Goal: Task Accomplishment & Management: Manage account settings

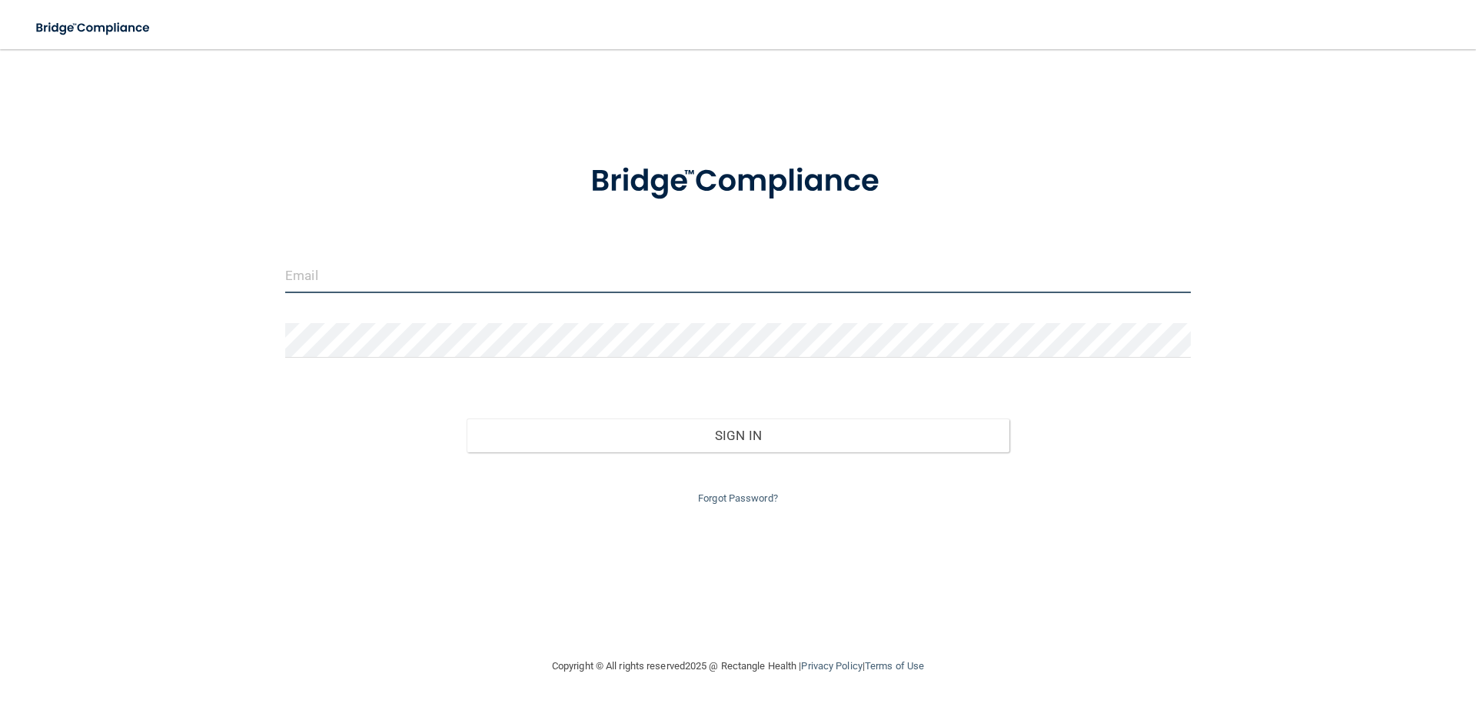
click at [511, 272] on input "email" at bounding box center [738, 275] width 906 height 35
type input "[EMAIL_ADDRESS][DOMAIN_NAME]"
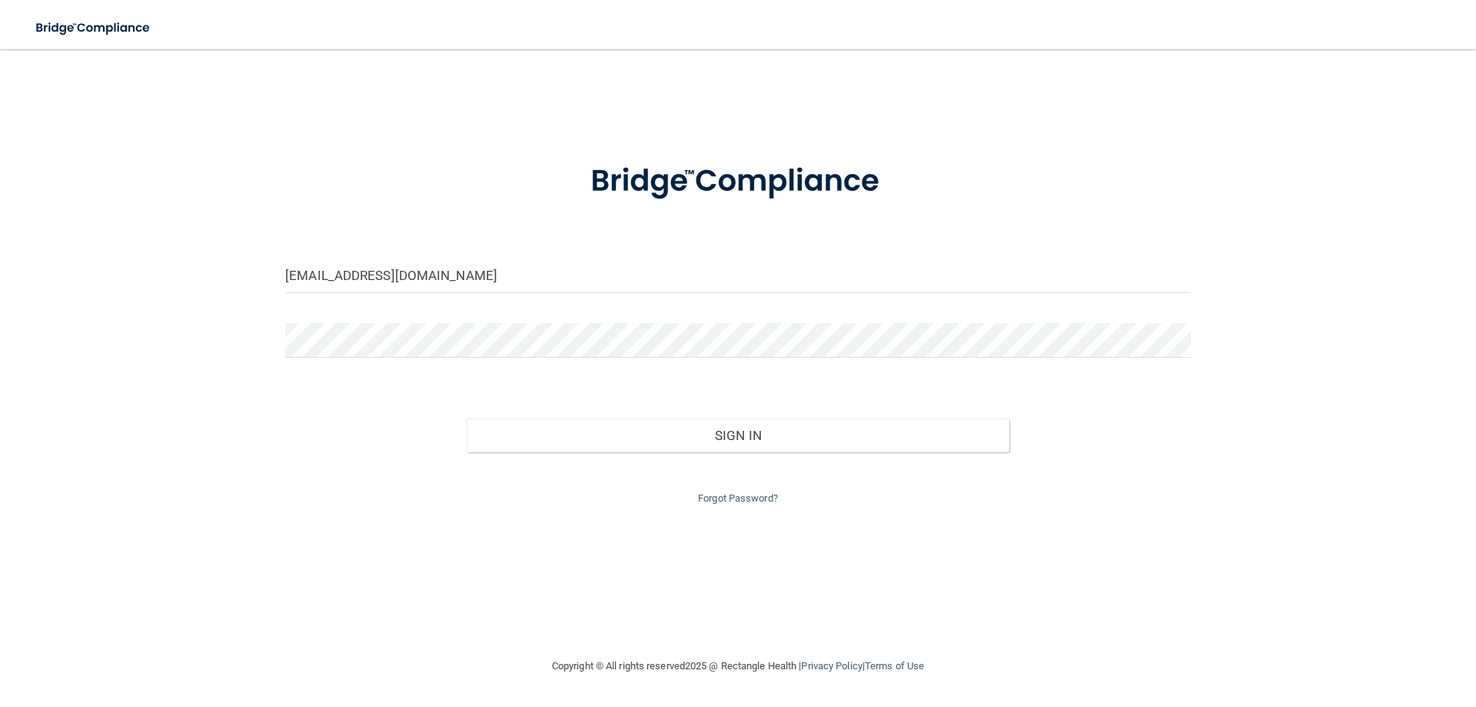
click at [428, 318] on form "[EMAIL_ADDRESS][DOMAIN_NAME] Invalid email/password. You don't have permission …" at bounding box center [738, 324] width 906 height 366
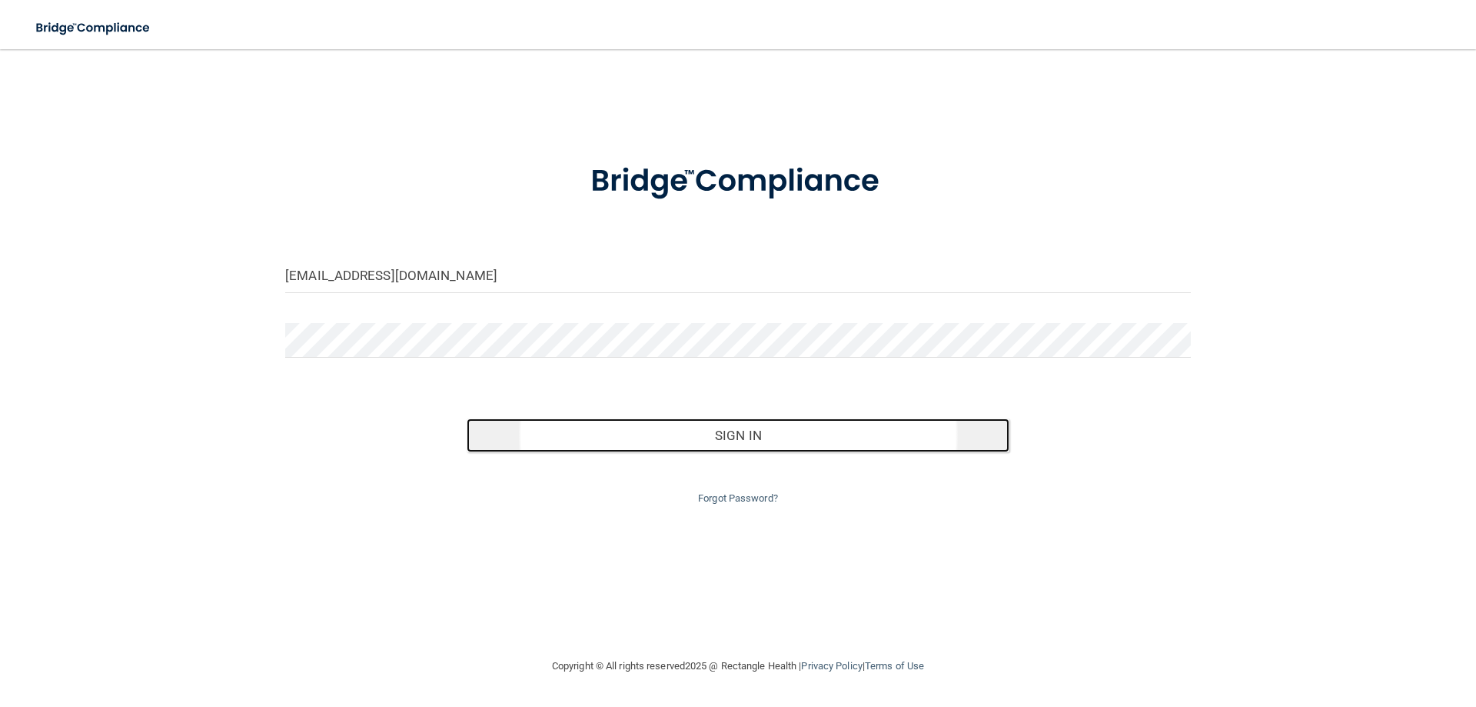
click at [707, 425] on button "Sign In" at bounding box center [739, 435] width 544 height 34
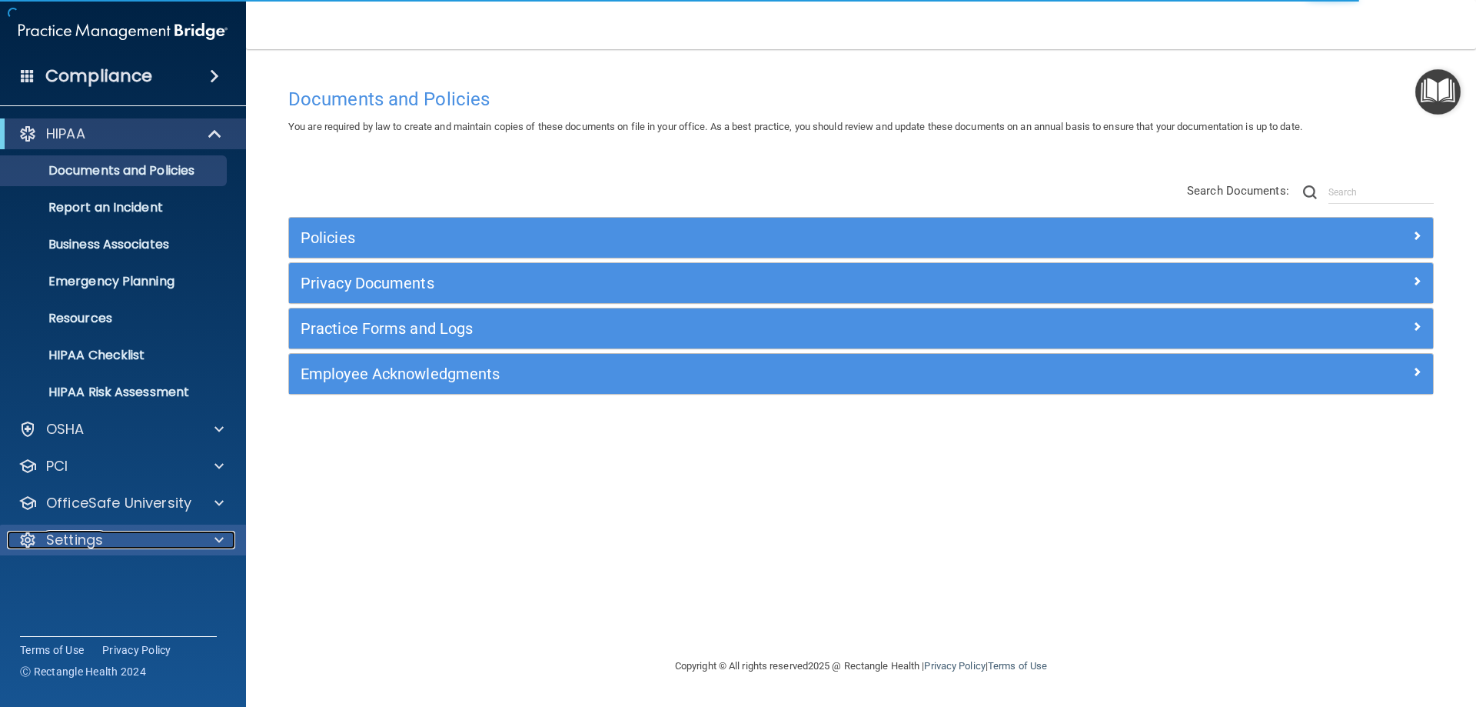
click at [114, 544] on div "Settings" at bounding box center [102, 539] width 191 height 18
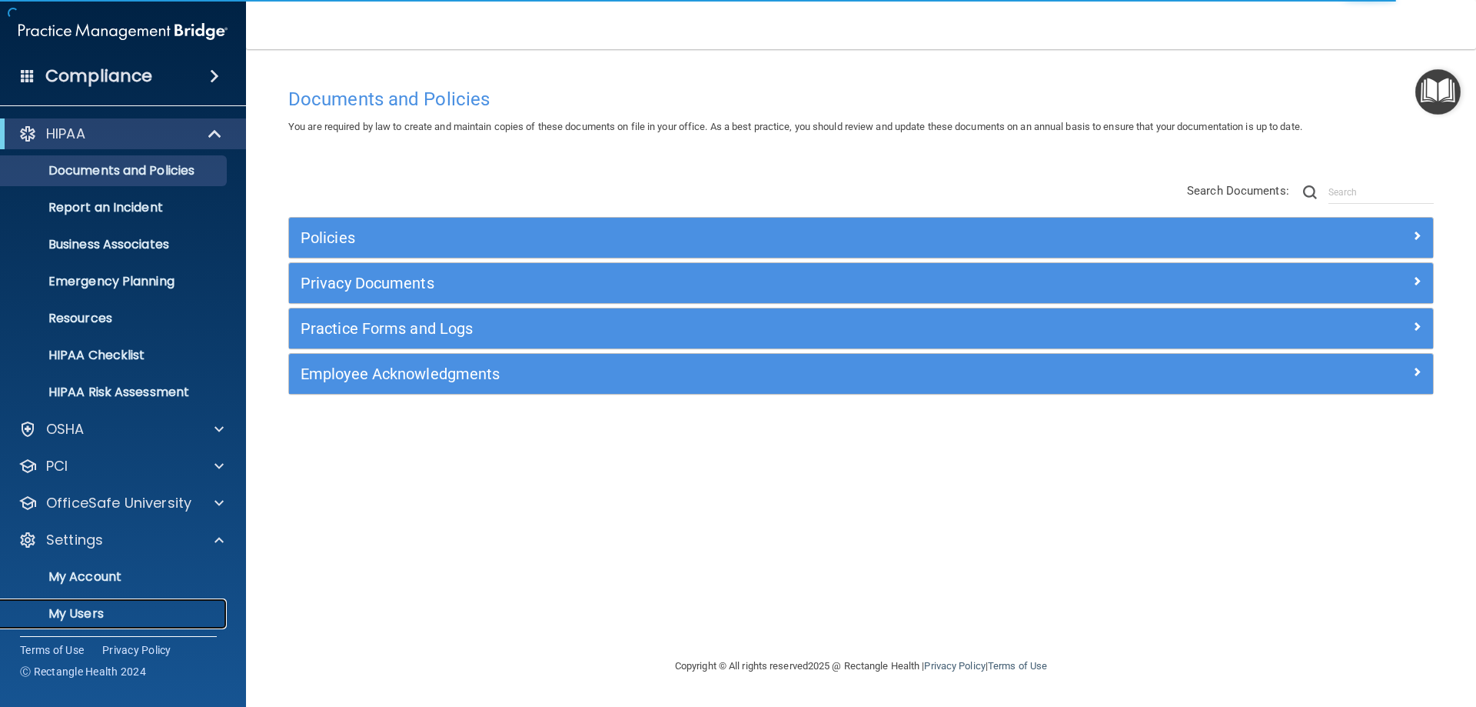
click at [80, 607] on p "My Users" at bounding box center [115, 613] width 210 height 15
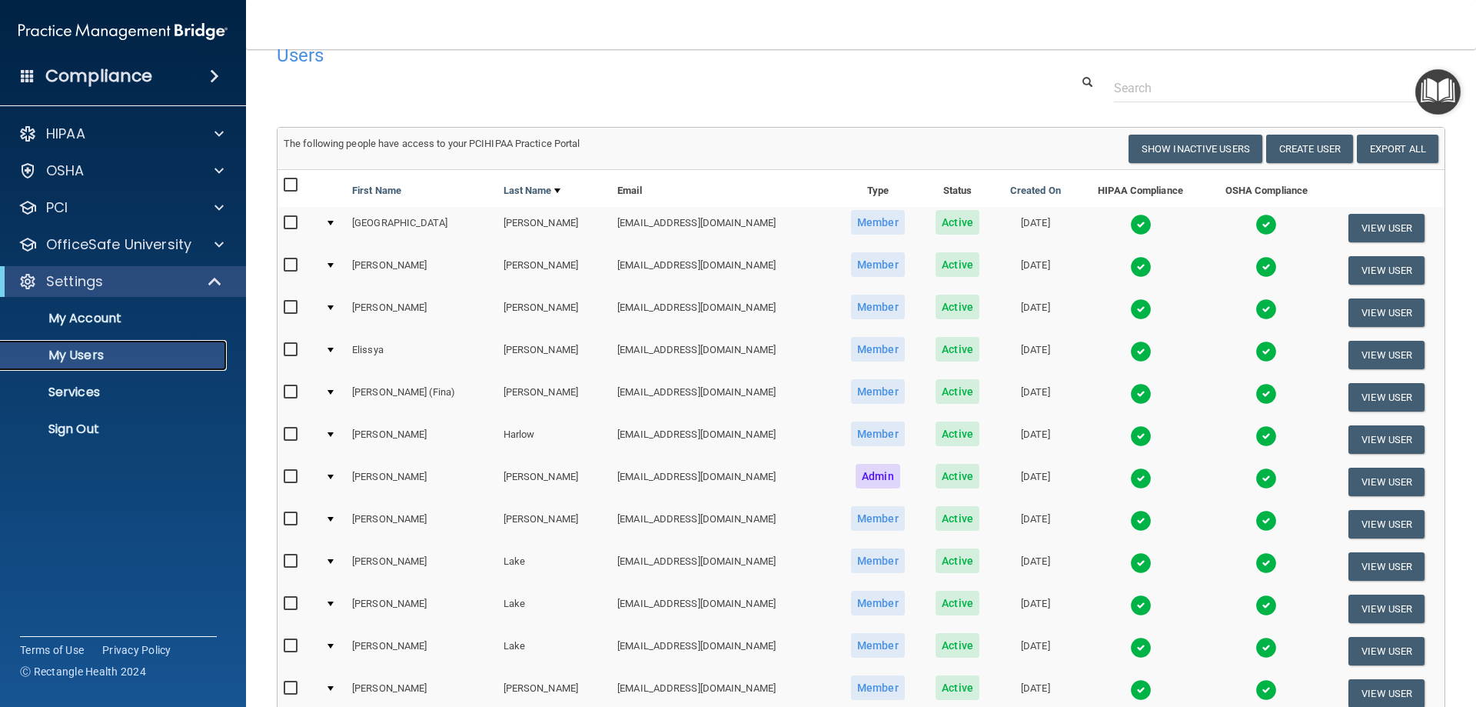
scroll to position [28, 0]
click at [1130, 350] on img at bounding box center [1141, 352] width 22 height 22
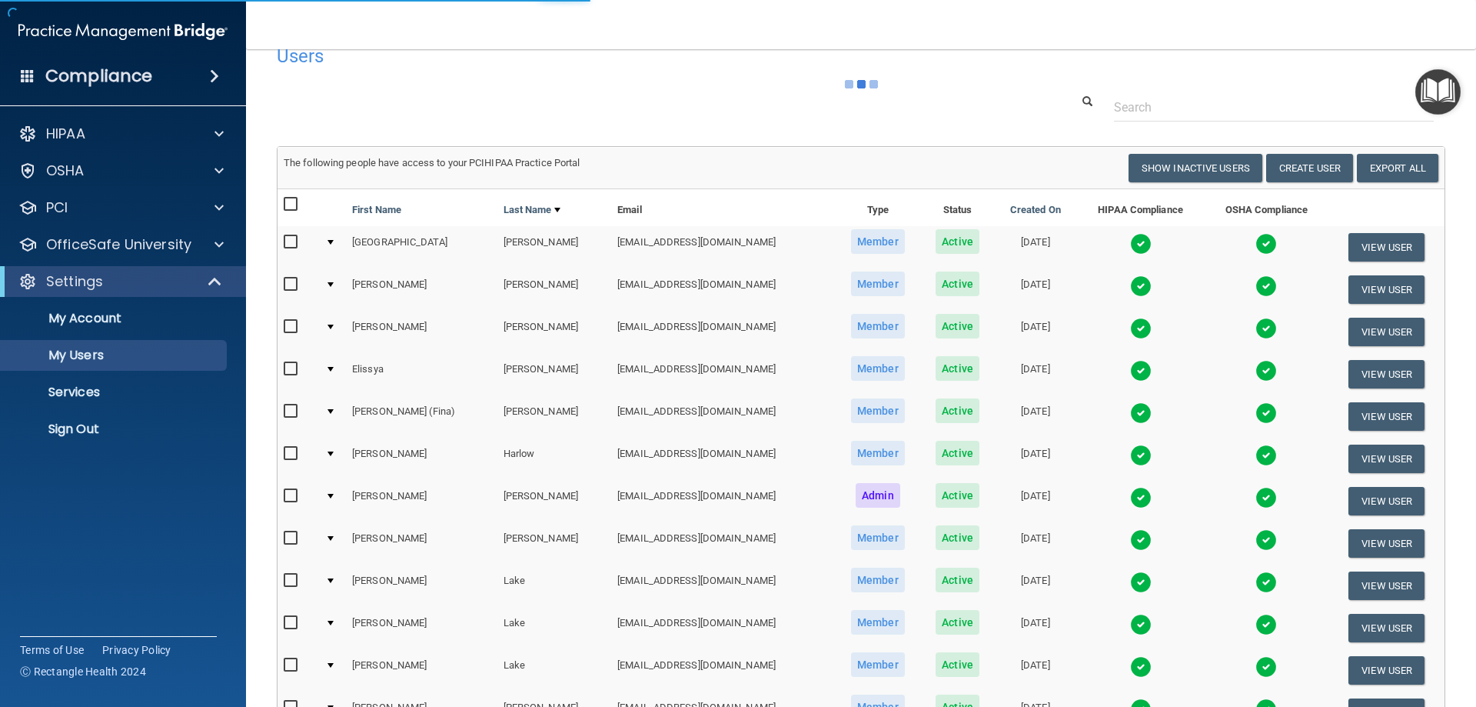
click at [1130, 366] on img at bounding box center [1141, 371] width 22 height 22
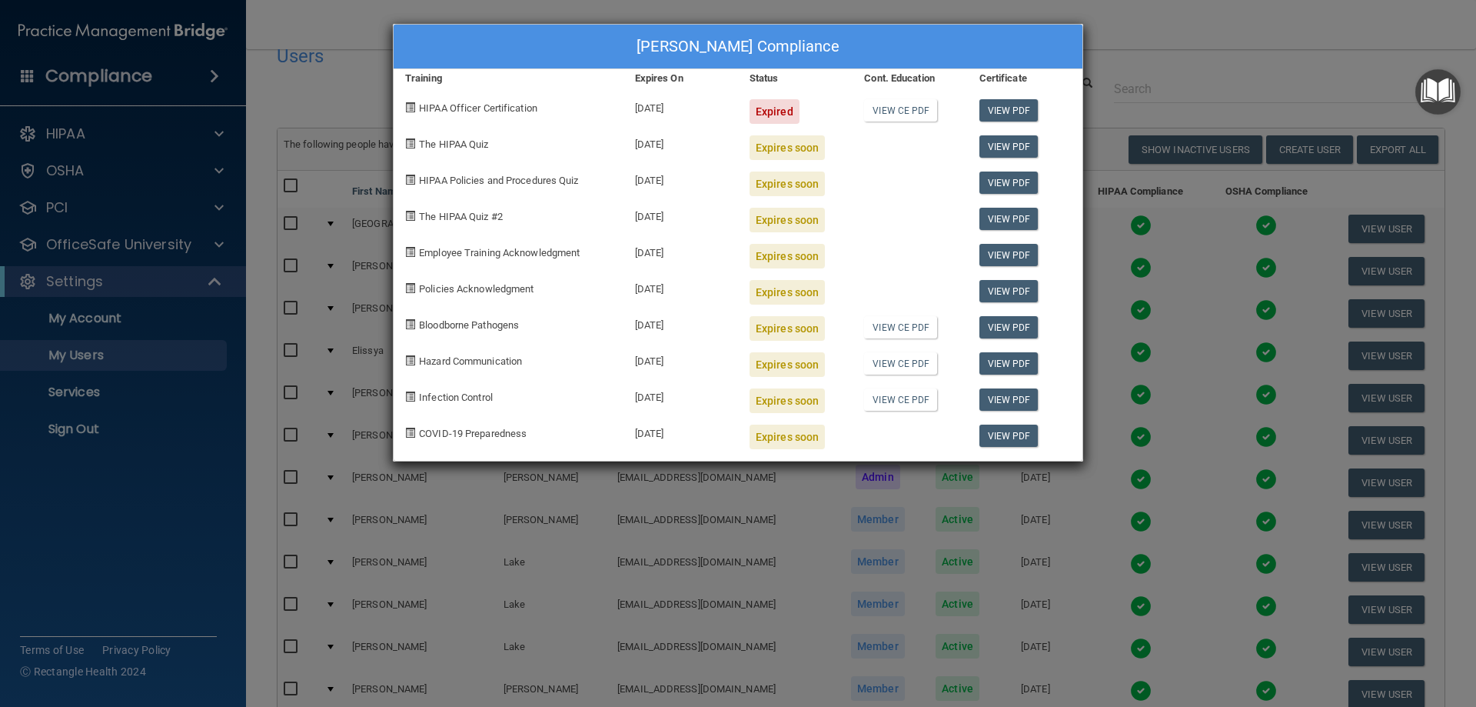
click at [1175, 28] on div "[PERSON_NAME] Compliance Training Expires On Status Cont. Education Certificate…" at bounding box center [738, 353] width 1476 height 707
click at [1244, 264] on div "[PERSON_NAME] Compliance Training Expires On Status Cont. Education Certificate…" at bounding box center [738, 353] width 1476 height 707
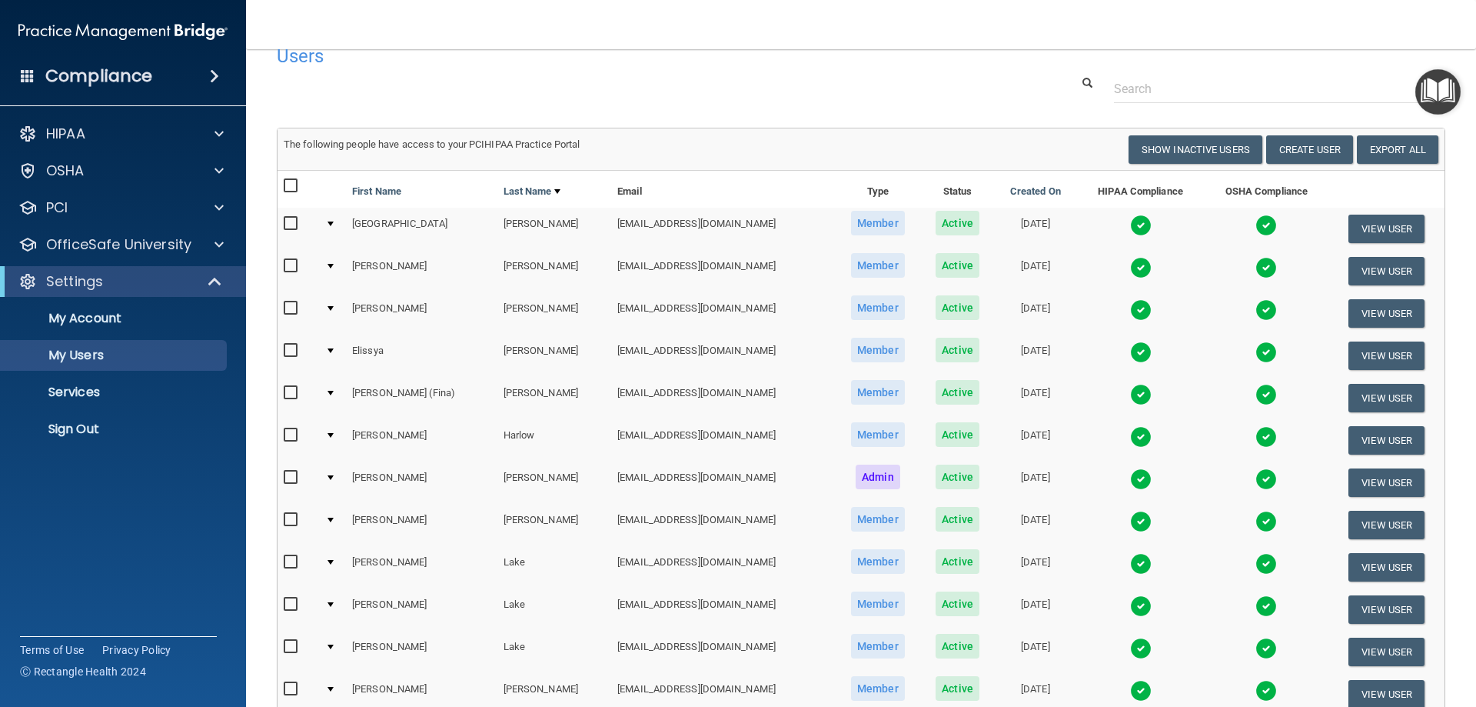
click at [1255, 348] on img at bounding box center [1266, 352] width 22 height 22
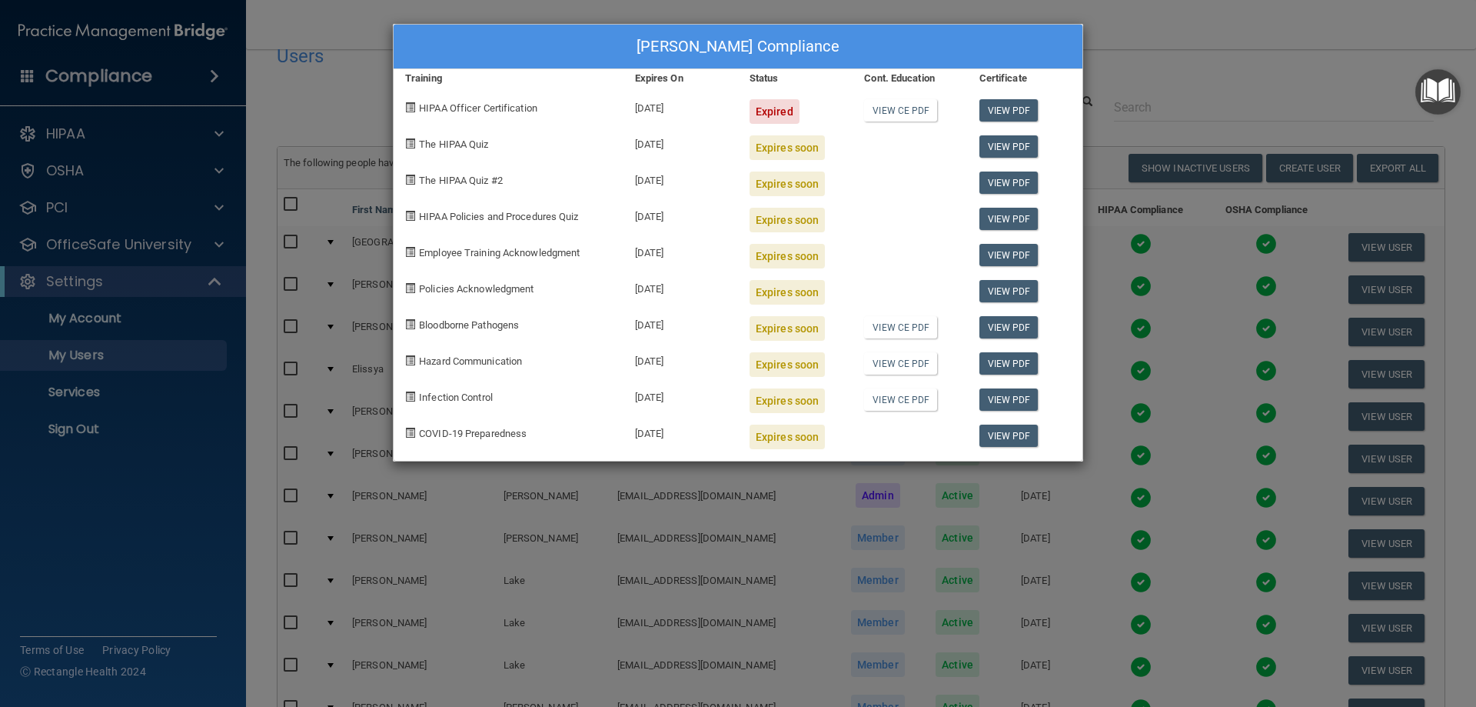
click at [1252, 348] on div "[PERSON_NAME] Compliance Training Expires On Status Cont. Education Certificate…" at bounding box center [738, 353] width 1476 height 707
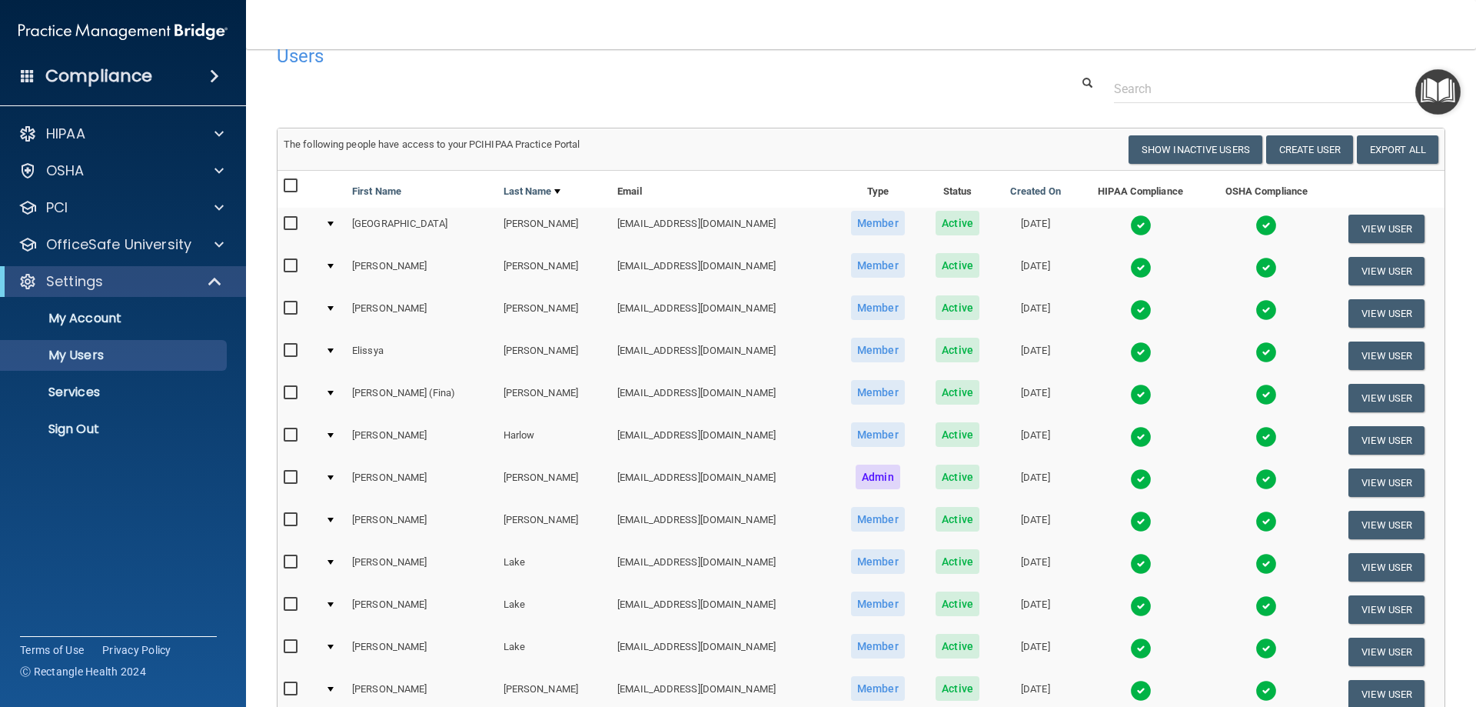
click at [291, 353] on input "checkbox" at bounding box center [293, 350] width 18 height 12
checkbox input "true"
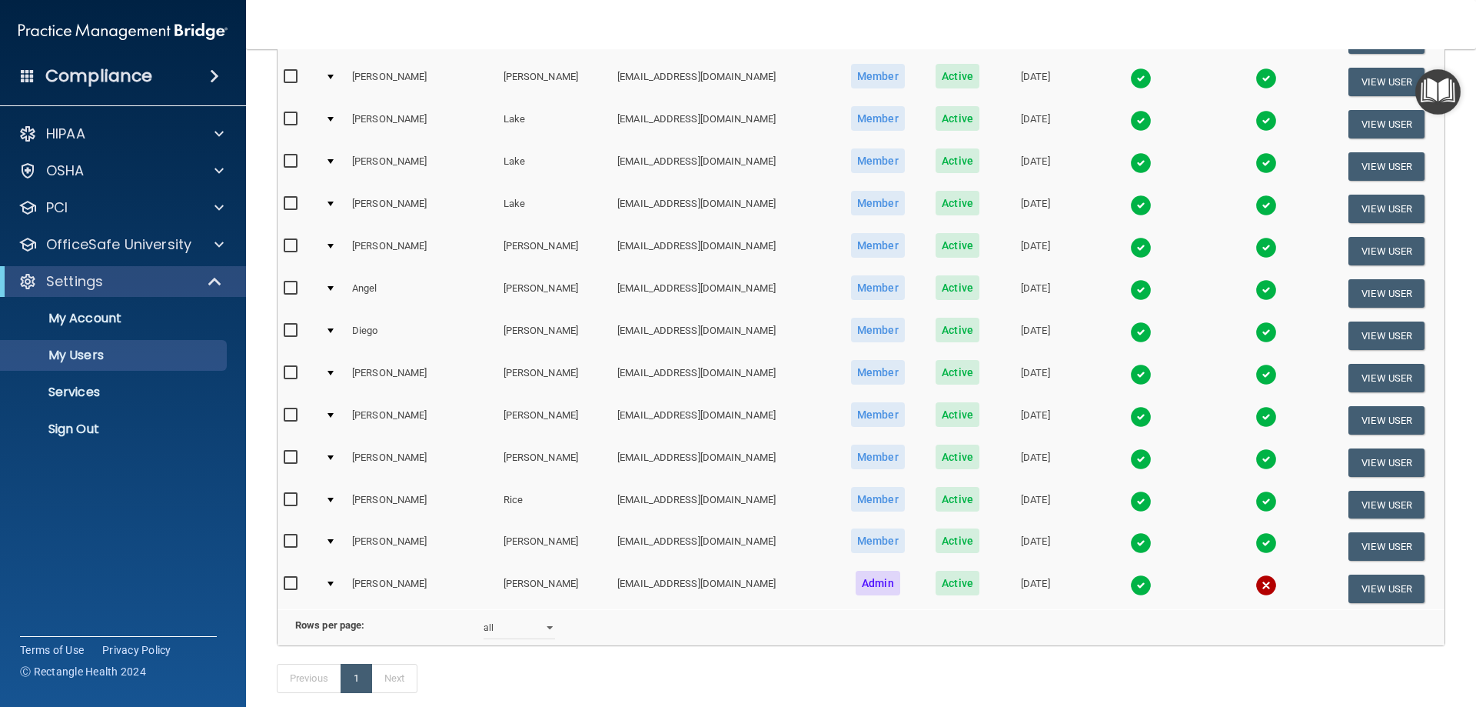
scroll to position [489, 0]
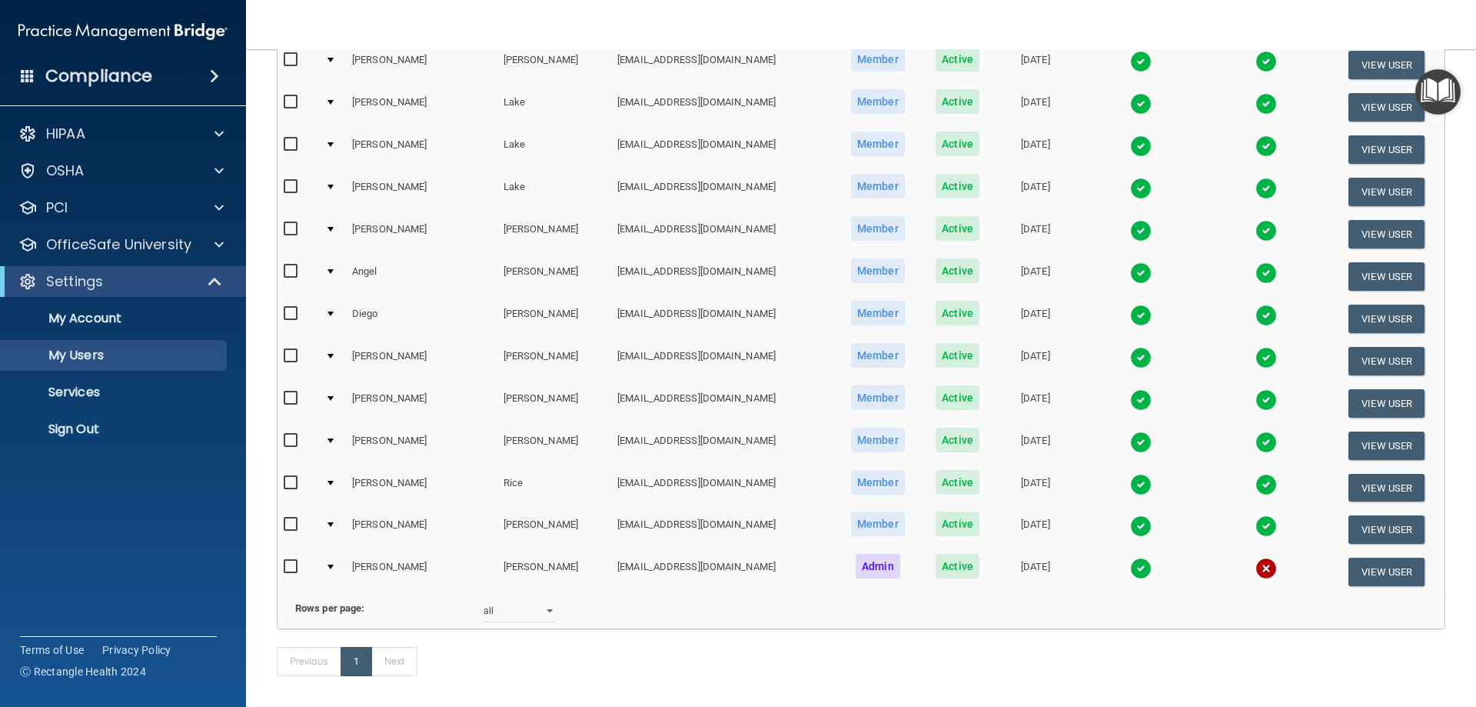
click at [1255, 573] on img at bounding box center [1266, 568] width 22 height 22
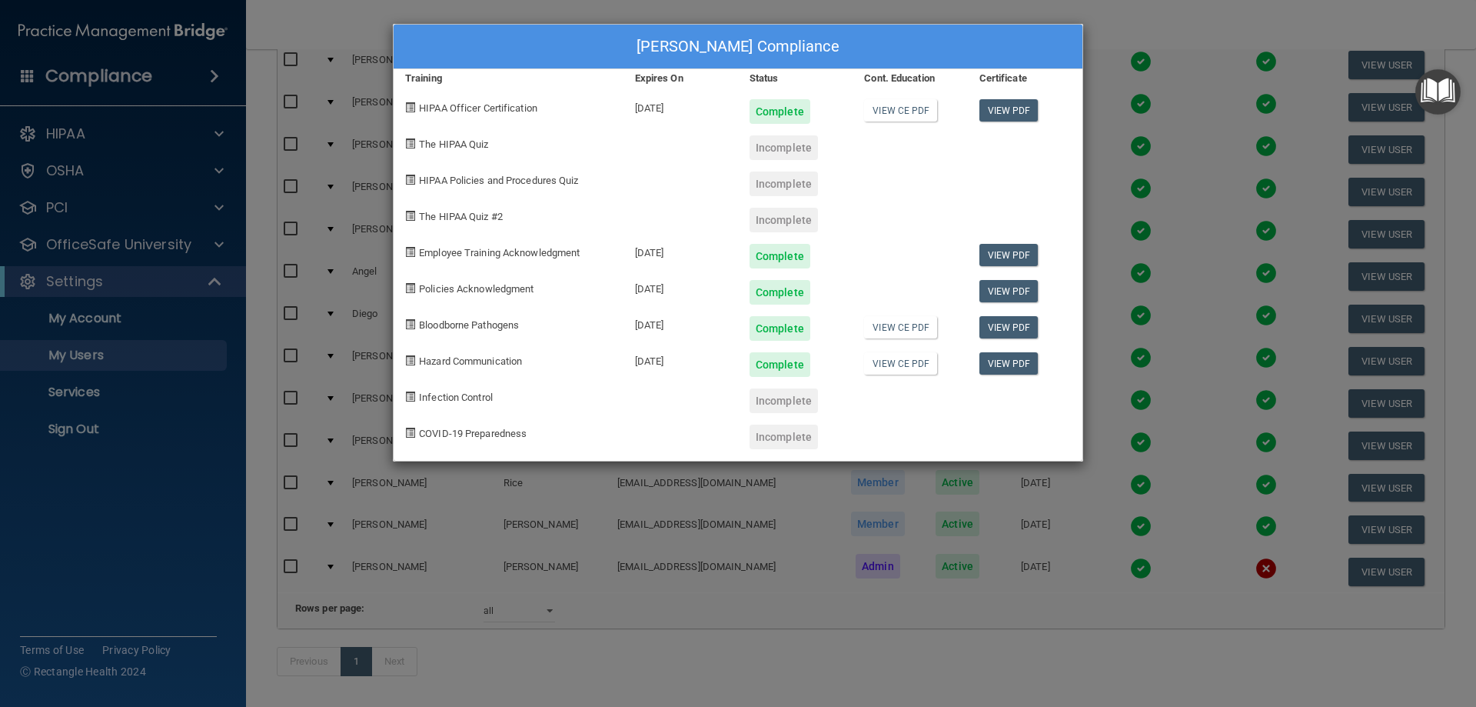
click at [1110, 20] on div "[PERSON_NAME] Compliance Training Expires On Status Cont. Education Certificate…" at bounding box center [738, 353] width 1476 height 707
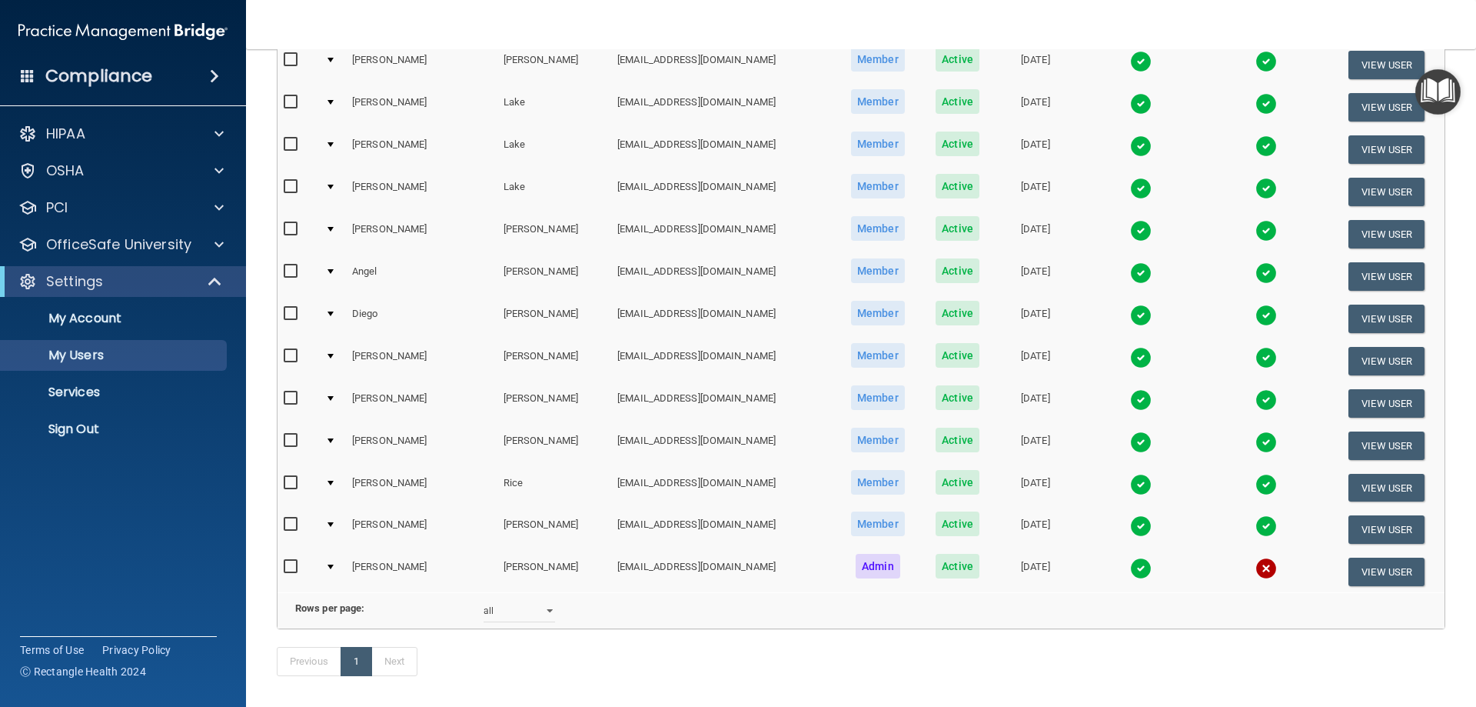
click at [289, 558] on label at bounding box center [293, 566] width 19 height 18
click at [289, 560] on input "checkbox" at bounding box center [293, 566] width 18 height 12
checkbox input "true"
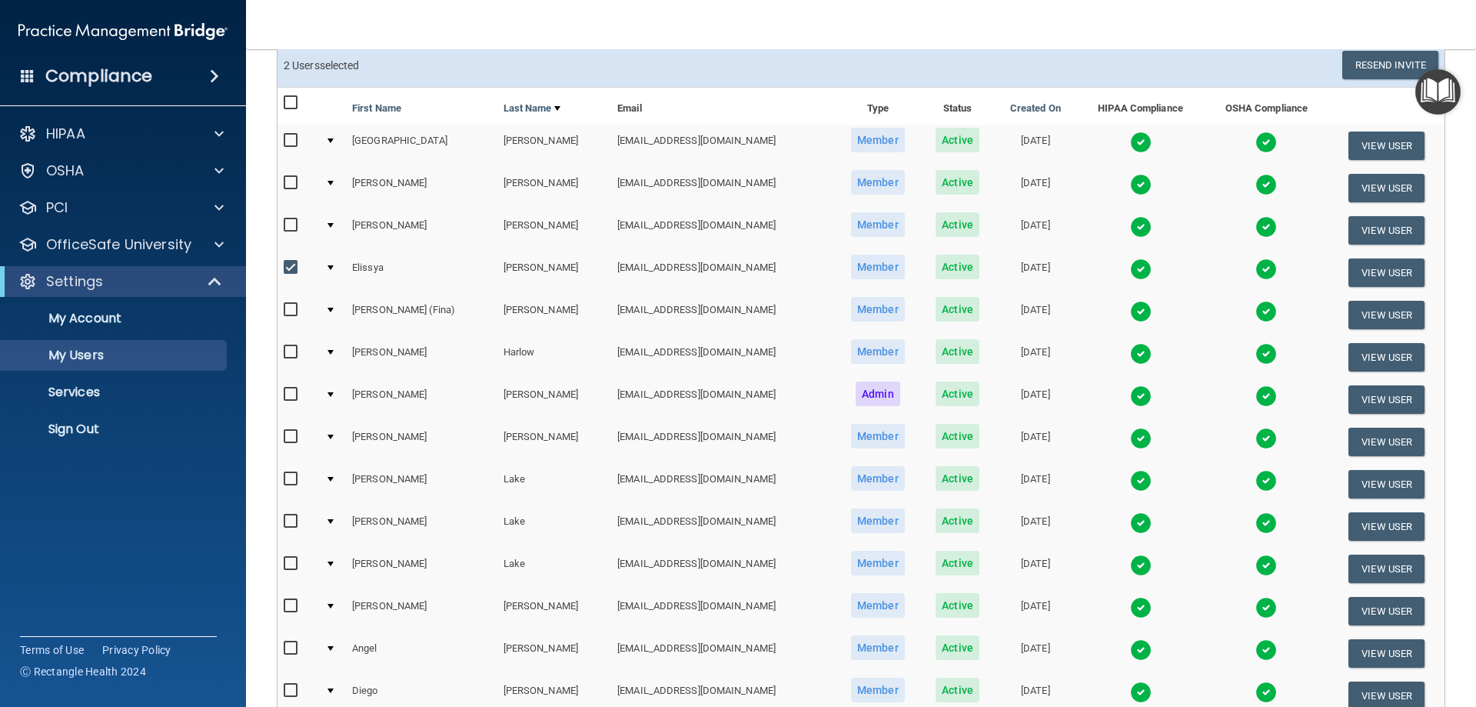
scroll to position [0, 0]
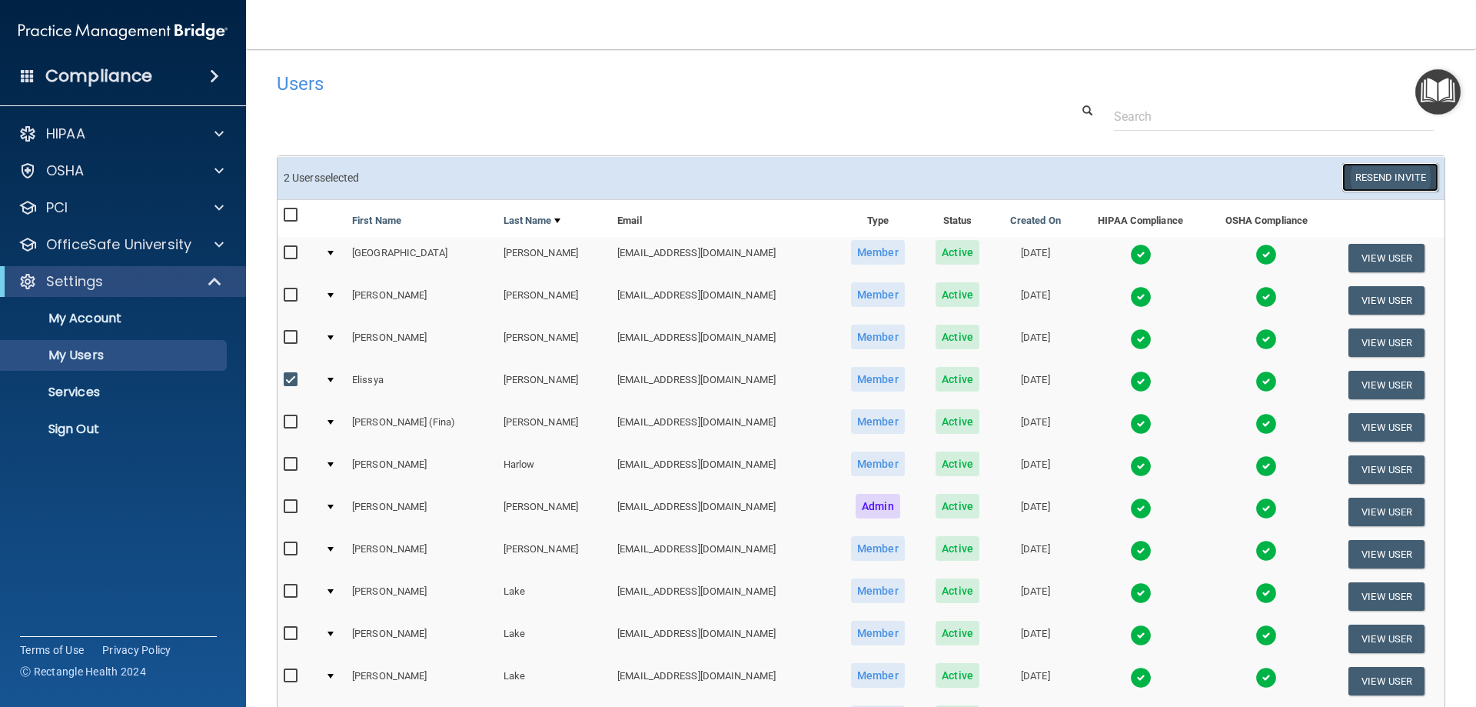
click at [1352, 174] on button "Resend Invite" at bounding box center [1390, 177] width 96 height 28
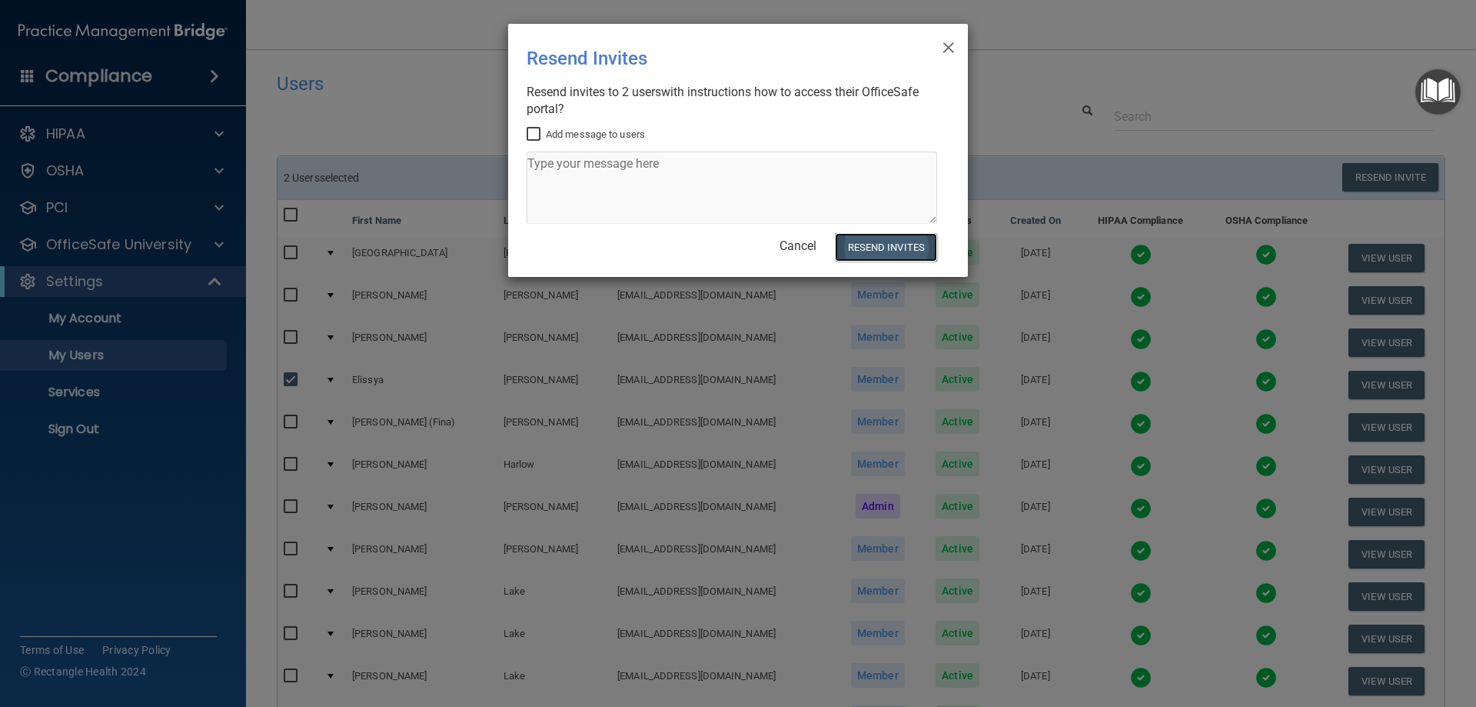
click at [896, 247] on button "Resend Invites" at bounding box center [886, 247] width 102 height 28
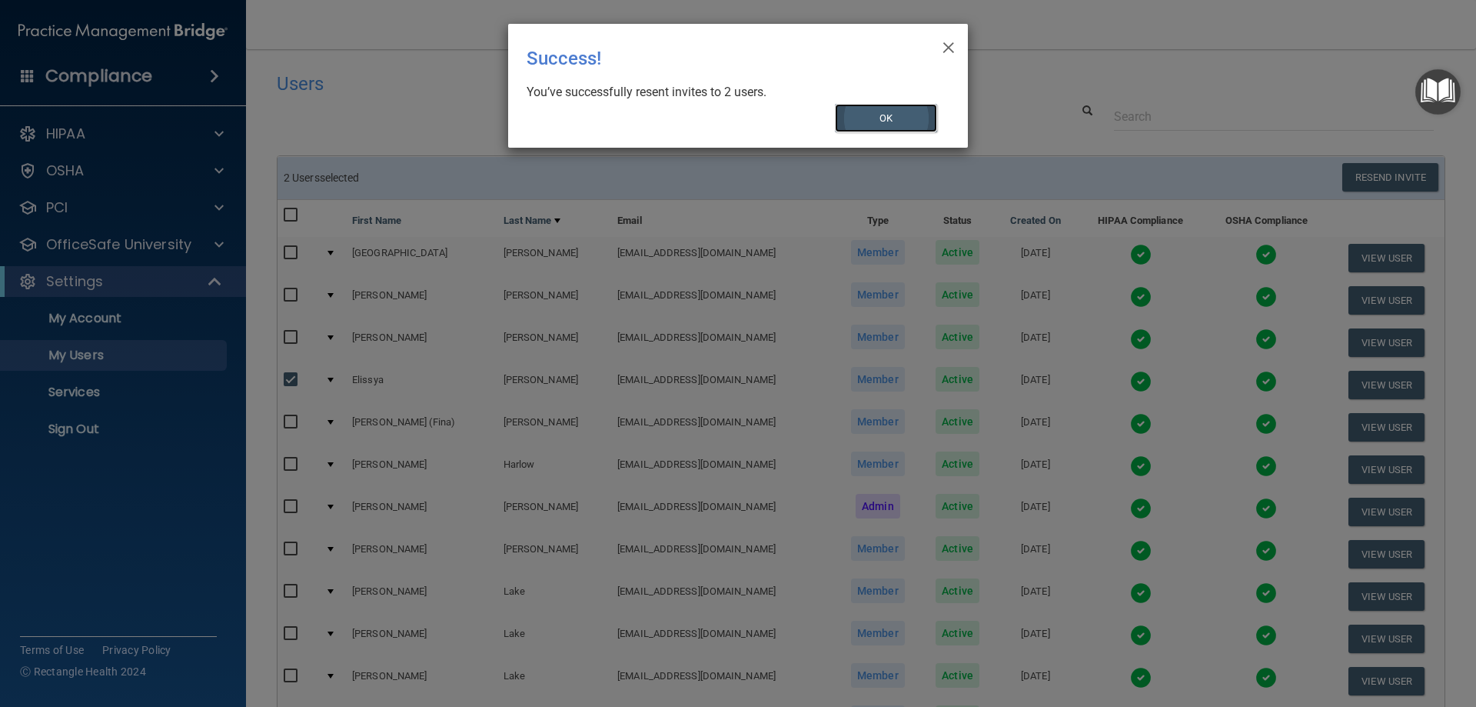
click at [872, 115] on button "OK" at bounding box center [886, 118] width 103 height 28
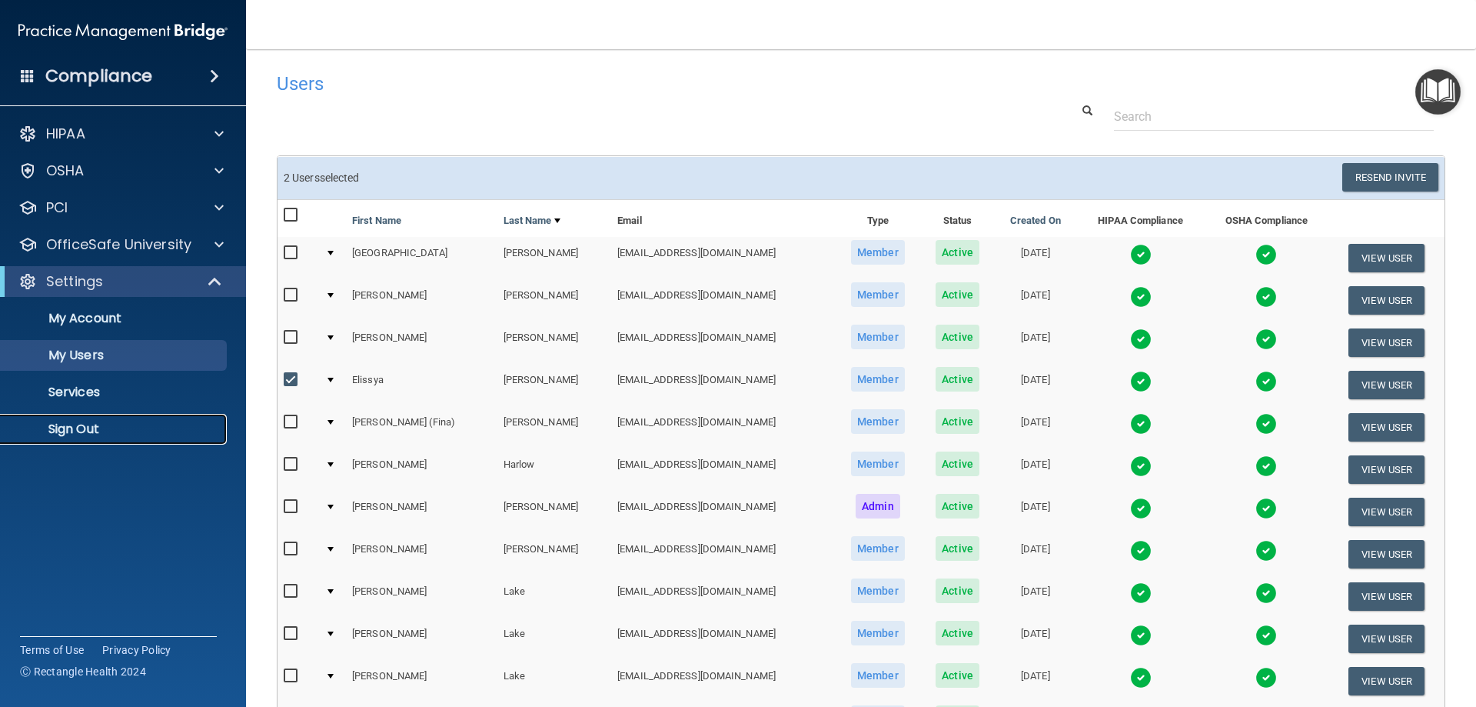
click at [93, 427] on p "Sign Out" at bounding box center [115, 428] width 210 height 15
